Goal: Find specific page/section: Find specific page/section

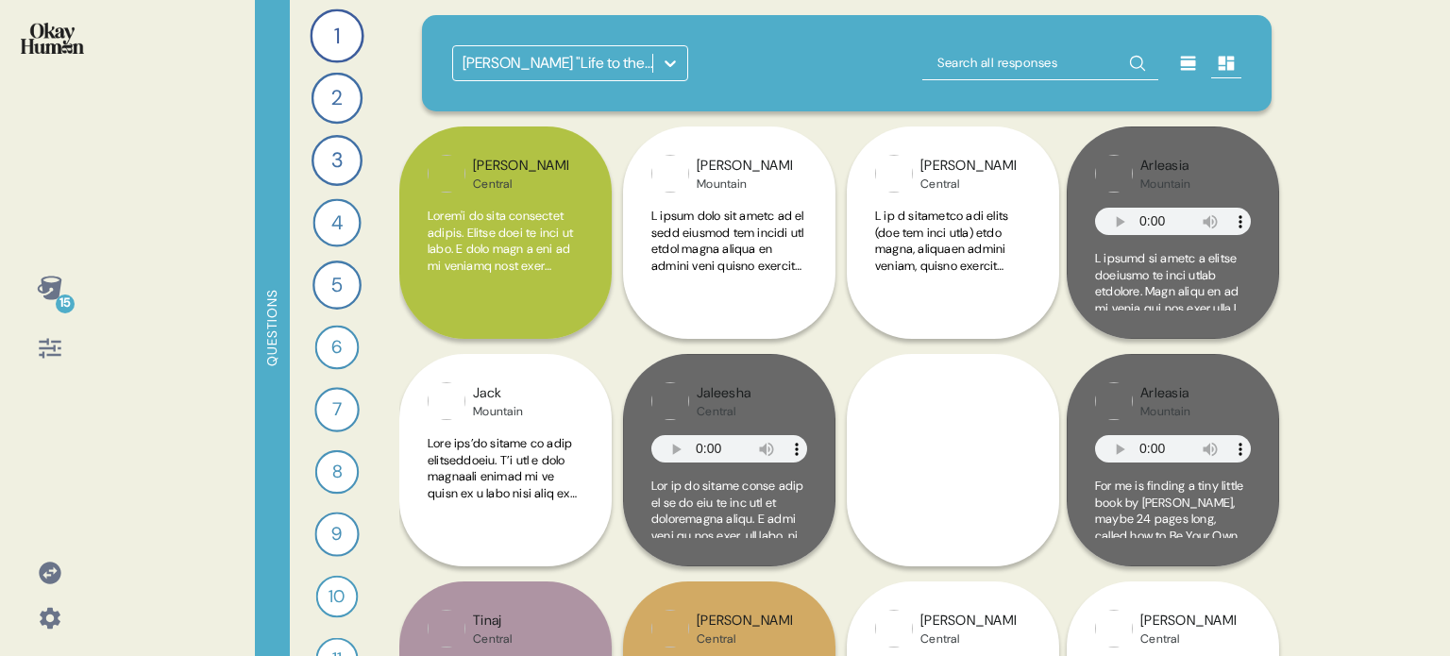
click at [42, 577] on icon at bounding box center [50, 573] width 22 height 22
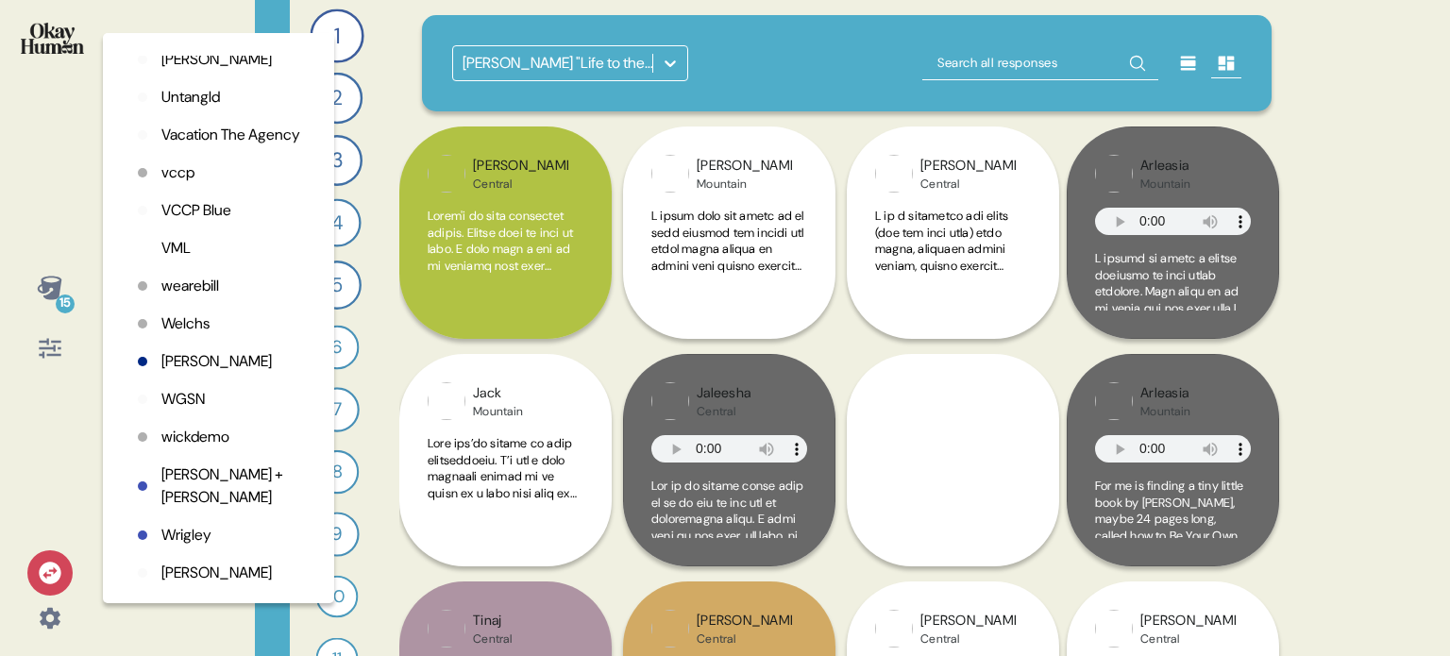
scroll to position [5191, 0]
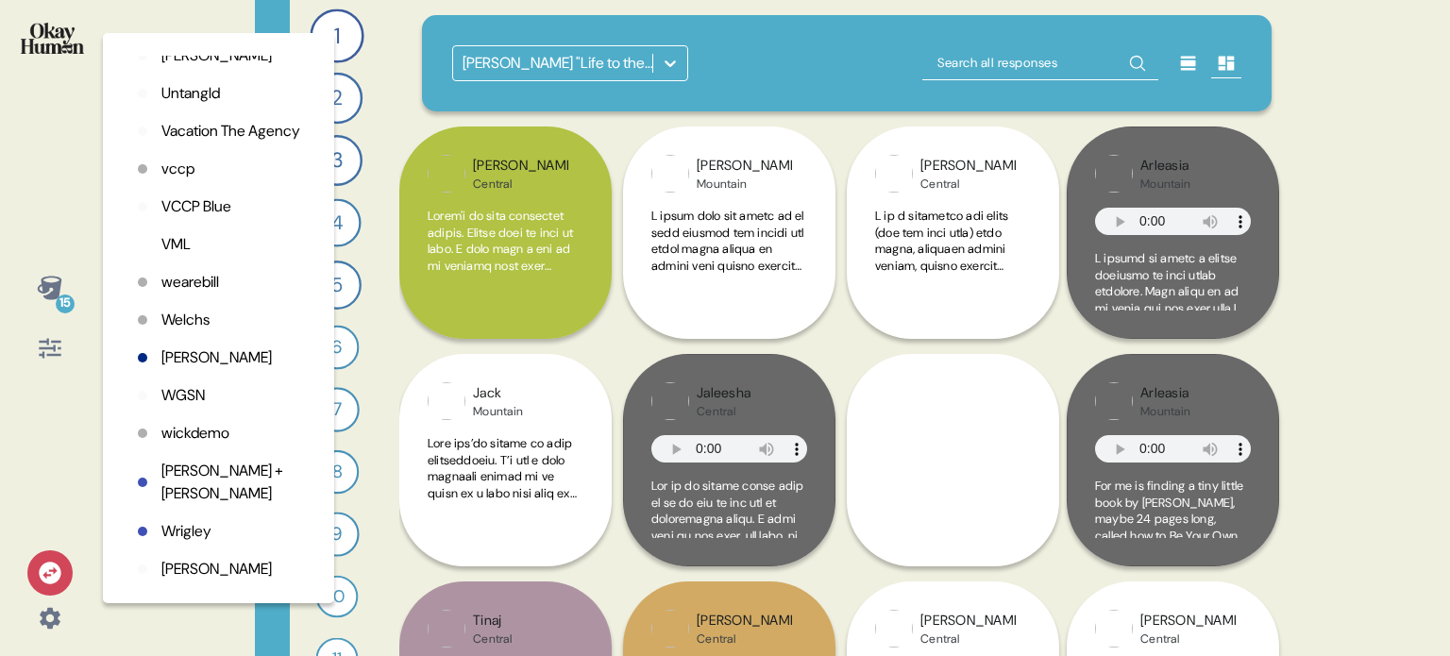
click at [196, 496] on p "[PERSON_NAME] + [PERSON_NAME]" at bounding box center [232, 482] width 143 height 45
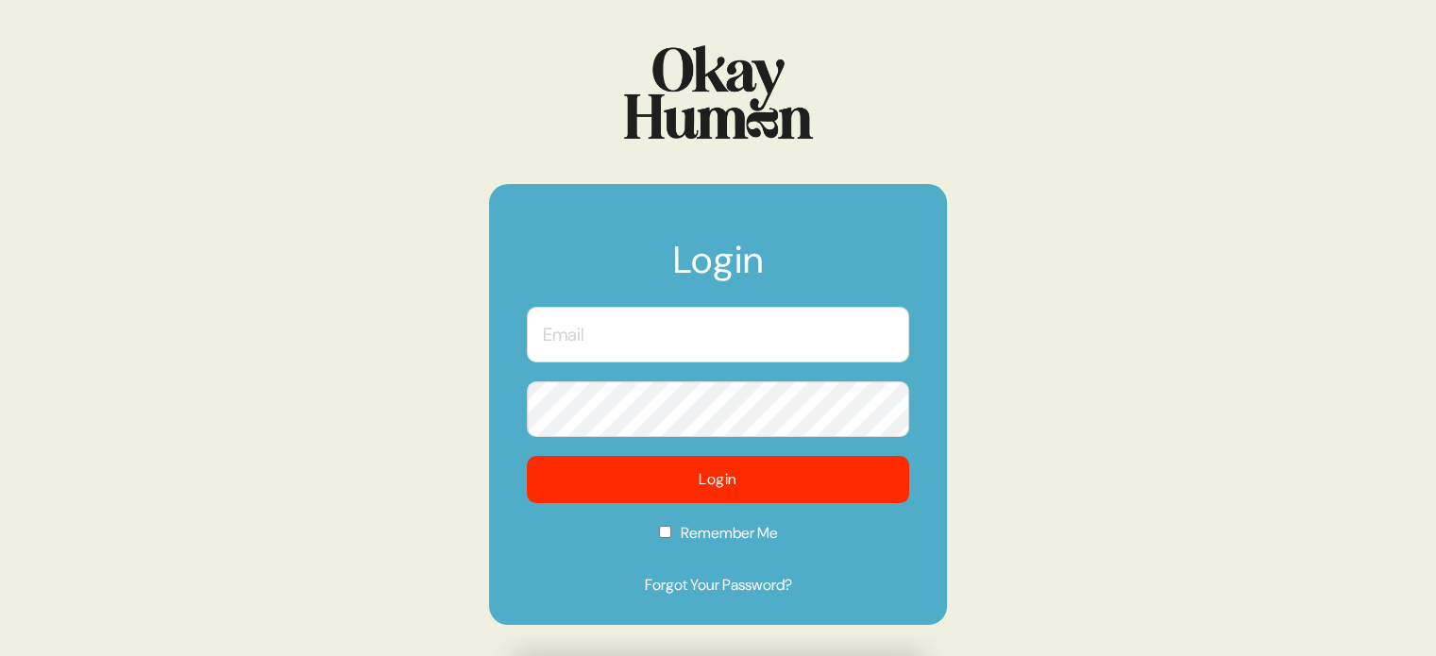
click at [797, 324] on input "text" at bounding box center [718, 335] width 382 height 56
click at [0, 655] on com-1password-button at bounding box center [0, 656] width 0 height 0
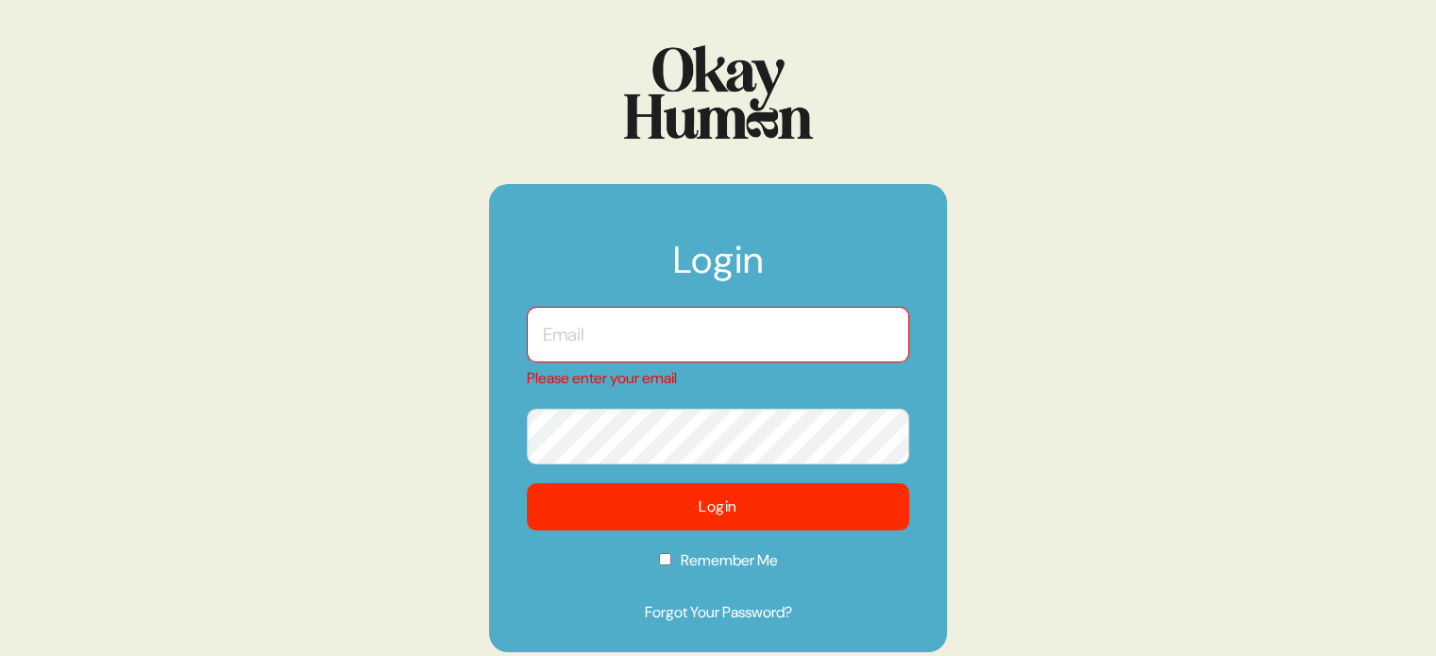
type input "[EMAIL_ADDRESS][DOMAIN_NAME]"
checkbox input "true"
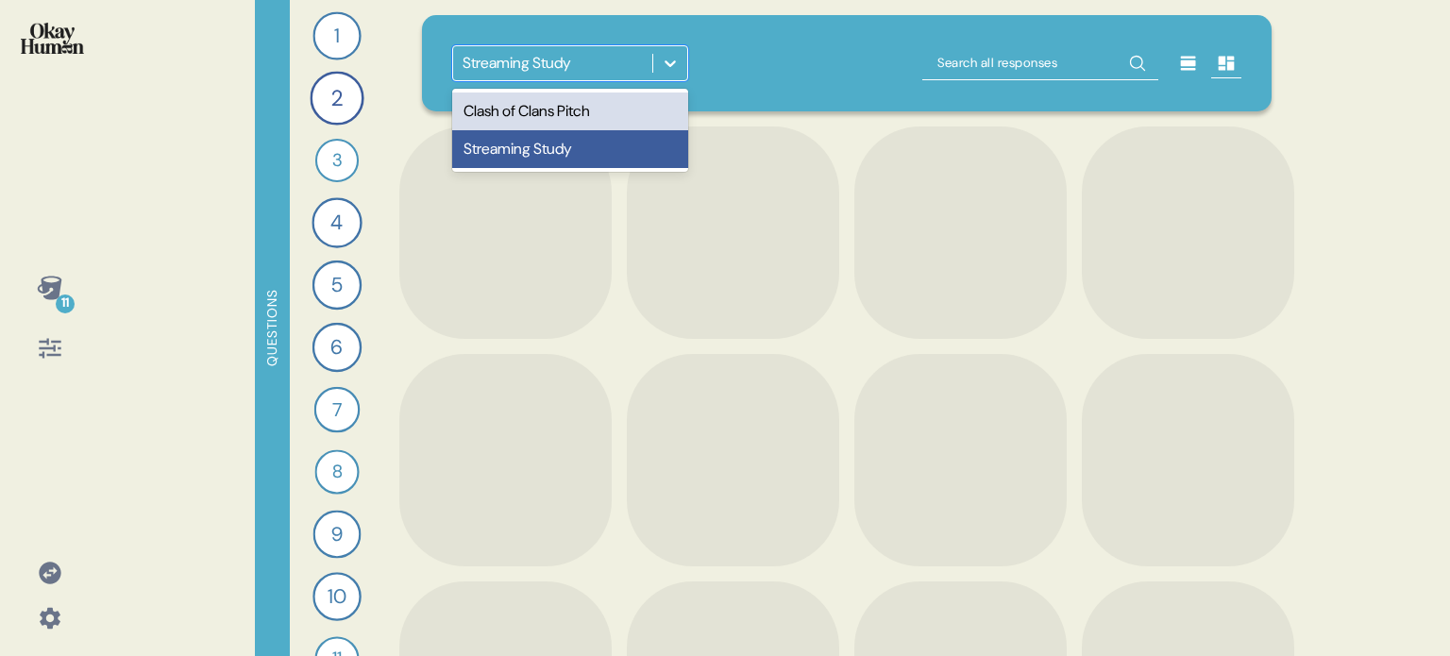
click at [665, 62] on icon at bounding box center [670, 63] width 11 height 7
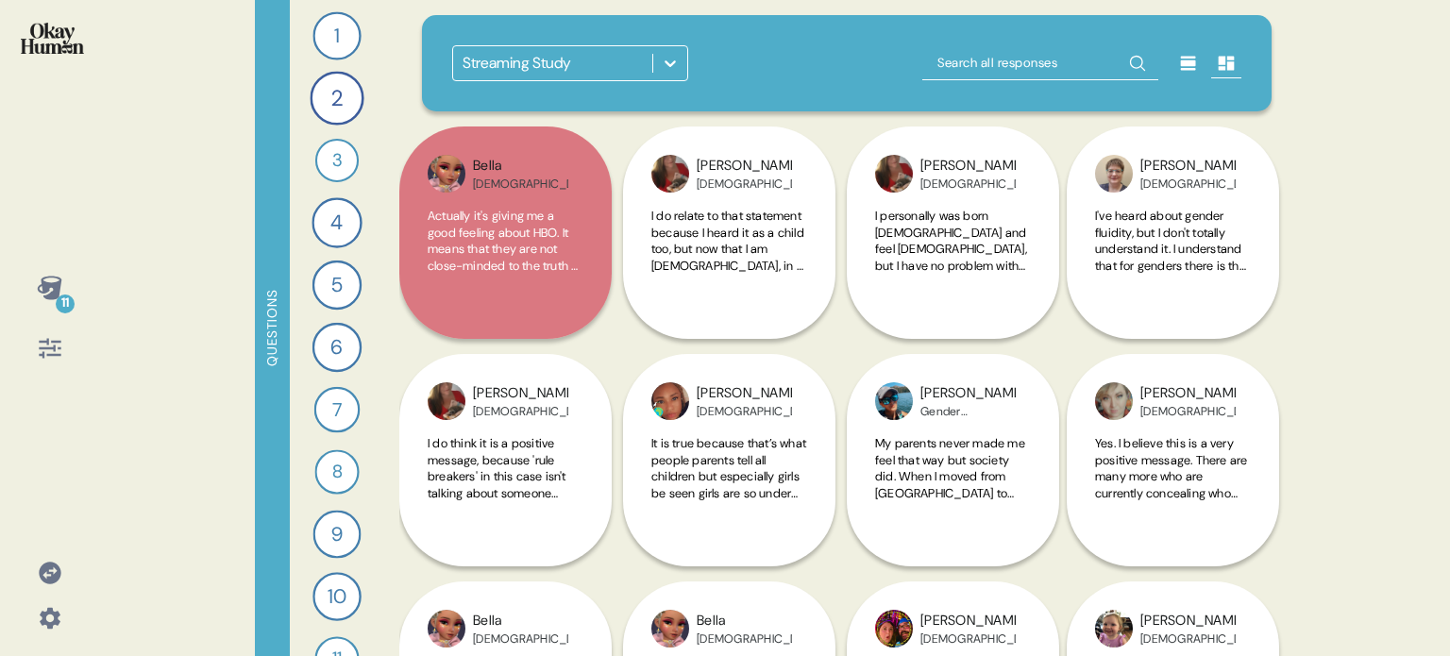
click at [665, 62] on icon at bounding box center [670, 63] width 11 height 7
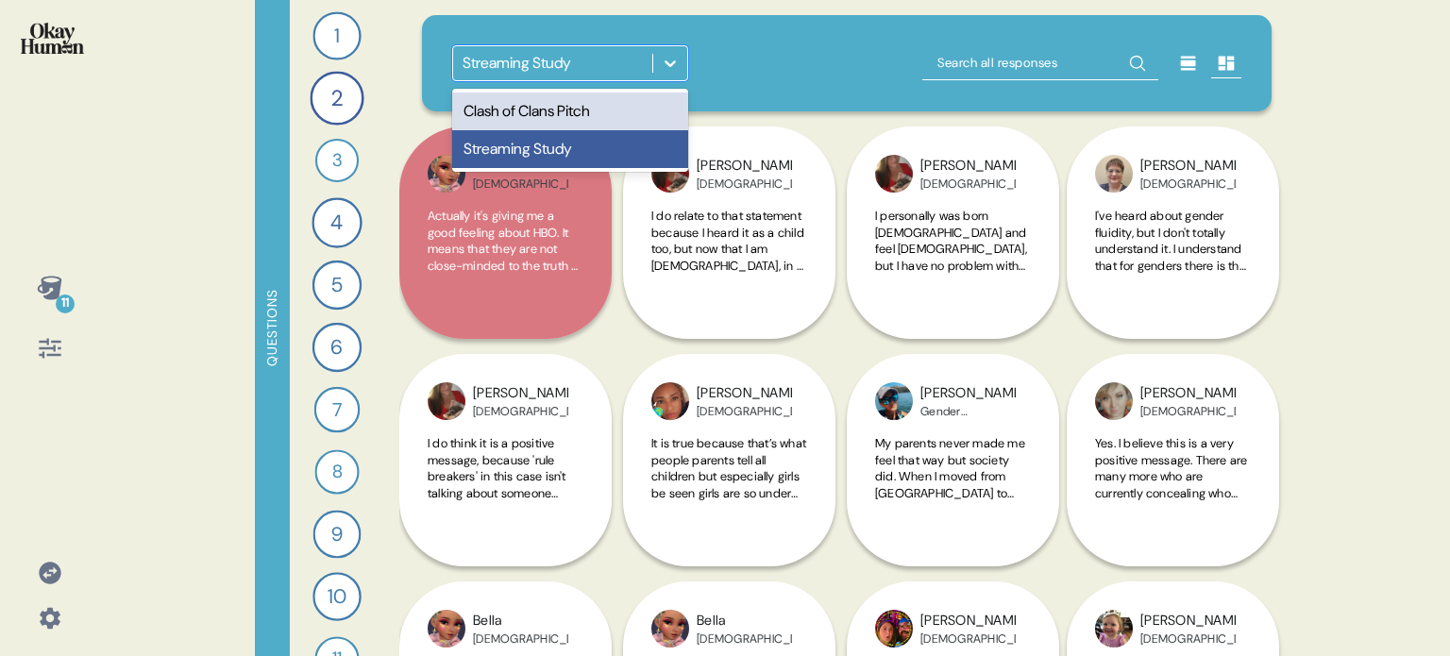
click at [575, 112] on div "Clash of Clans Pitch" at bounding box center [570, 112] width 236 height 38
